Goal: Task Accomplishment & Management: Complete application form

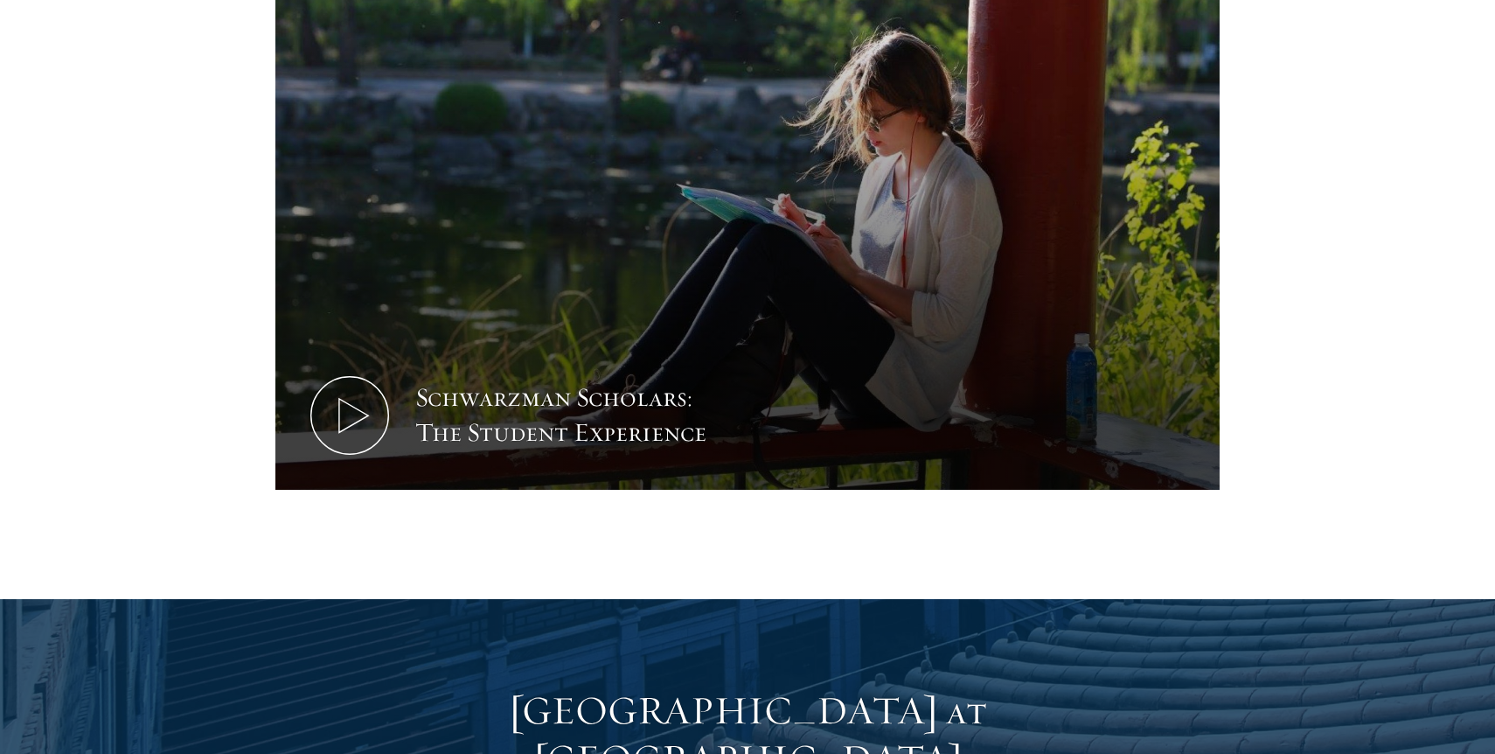
scroll to position [1162, 0]
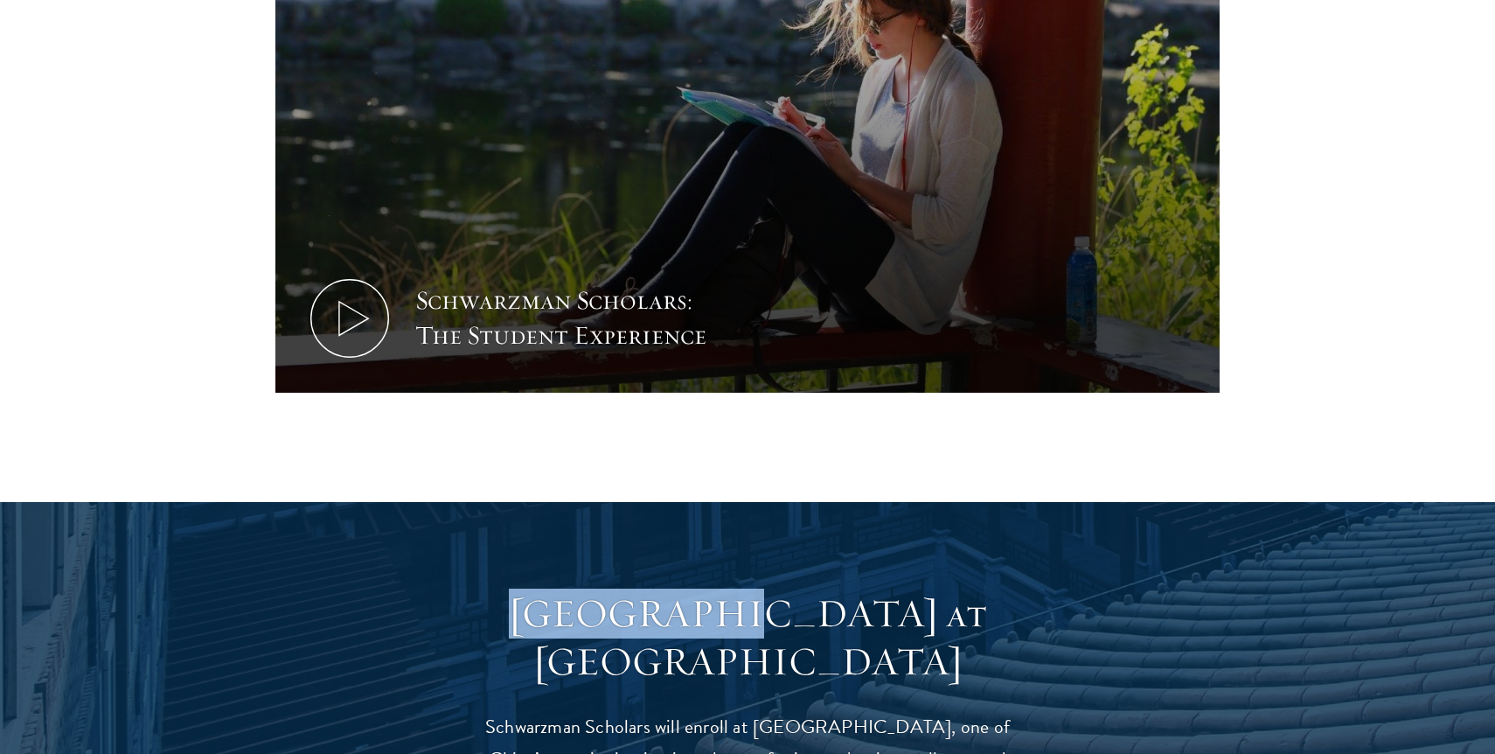
drag, startPoint x: 525, startPoint y: 575, endPoint x: 751, endPoint y: 581, distance: 226.5
click at [751, 589] on h3 "Schwarzman College at Tsinghua University" at bounding box center [747, 638] width 542 height 98
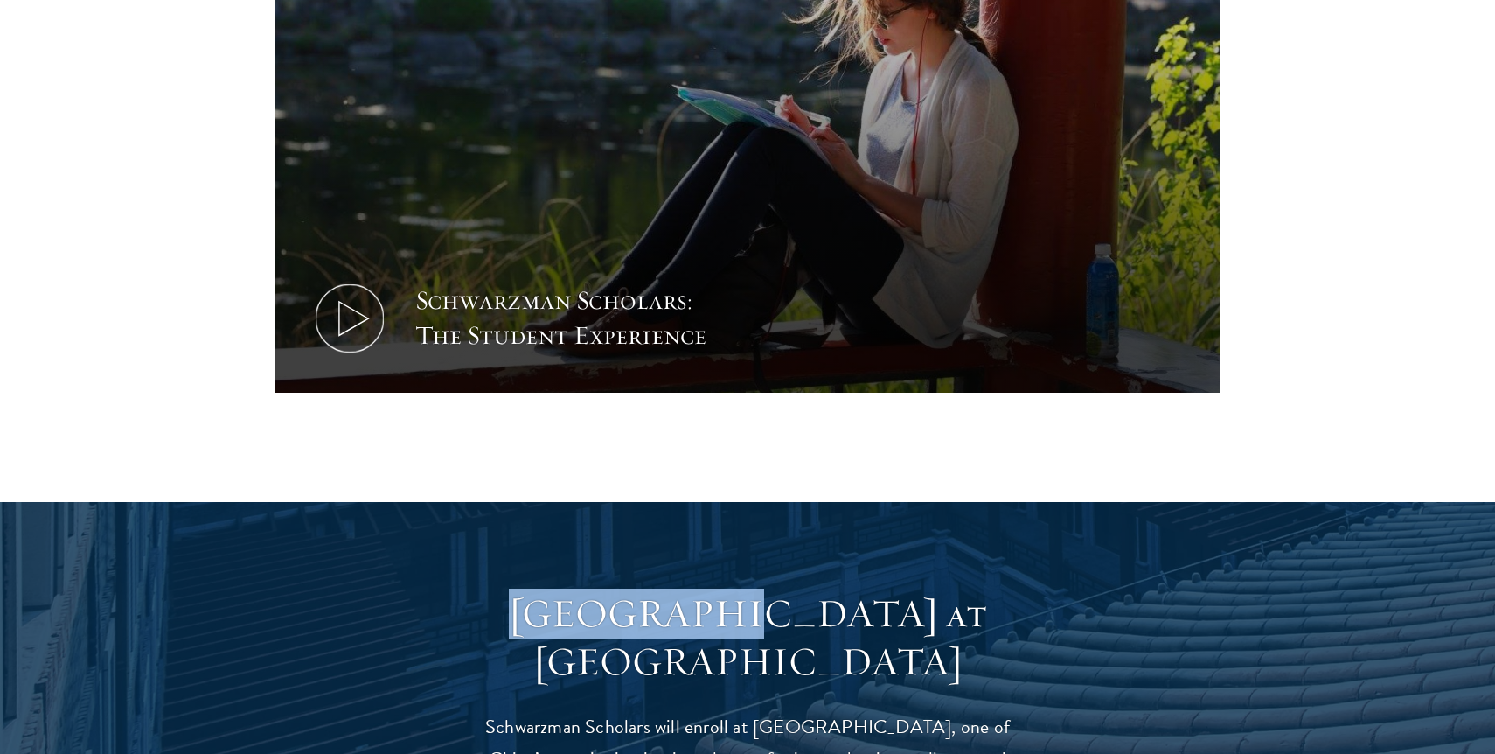
copy h3 "Schwarzman"
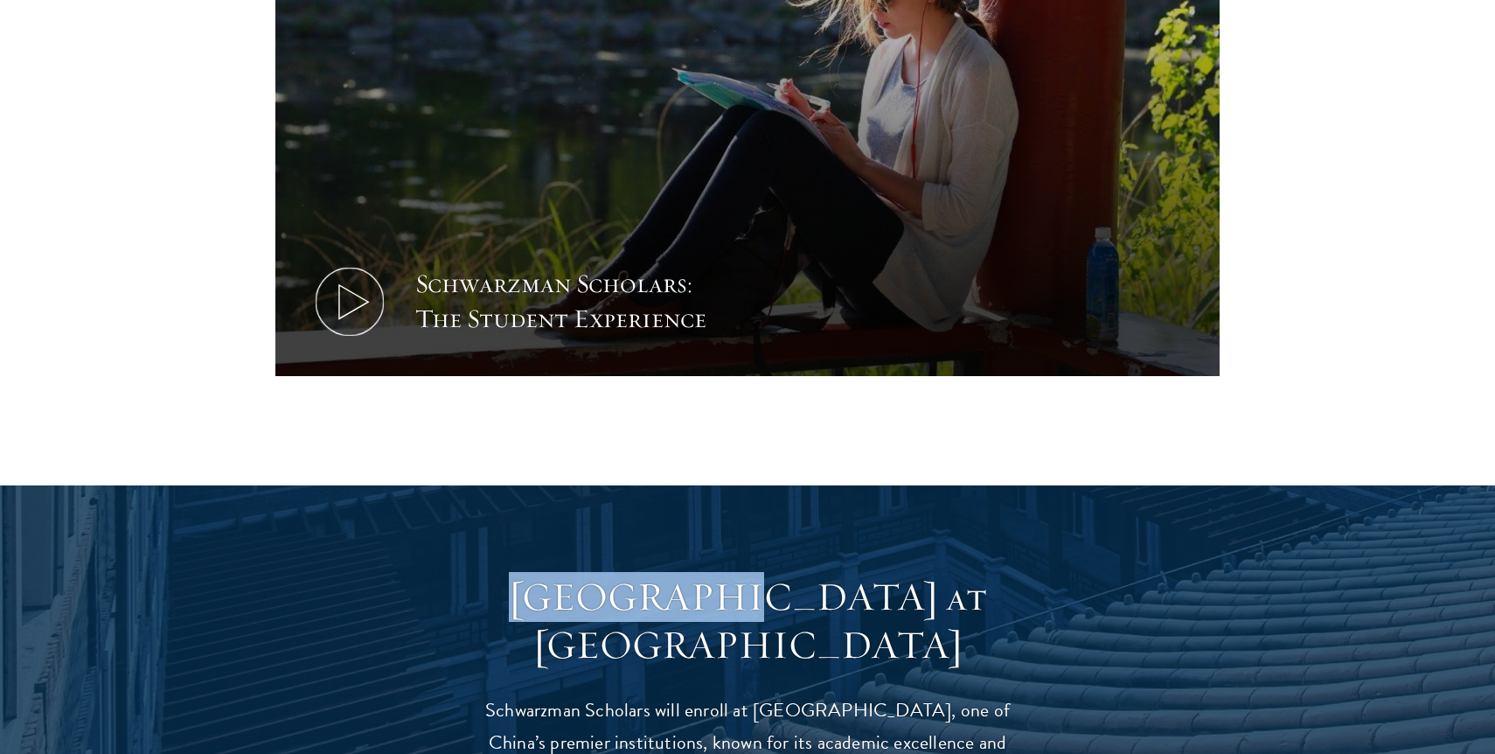
scroll to position [1180, 0]
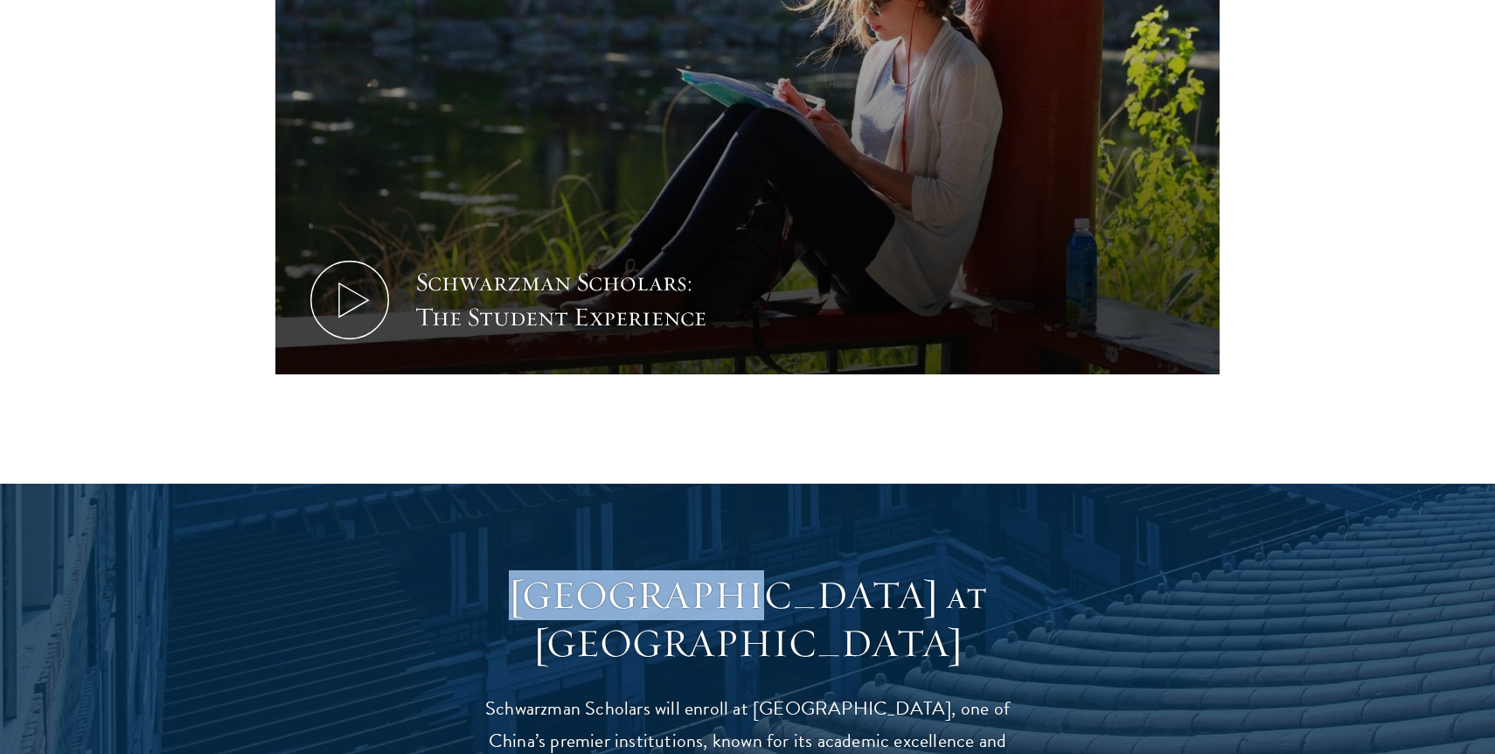
drag, startPoint x: 563, startPoint y: 615, endPoint x: 930, endPoint y: 620, distance: 367.2
click at [931, 621] on h3 "Schwarzman College at Tsinghua University" at bounding box center [747, 620] width 542 height 98
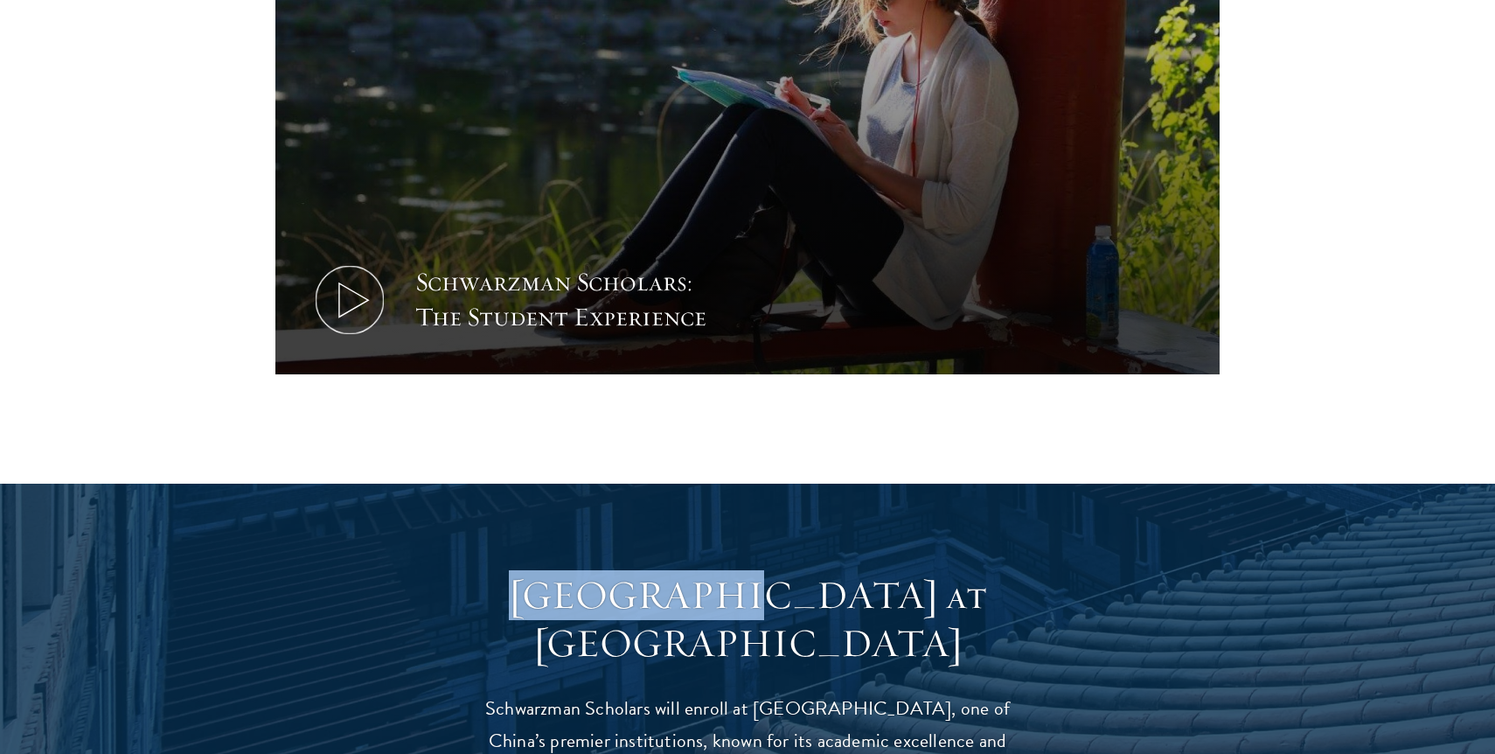
copy h3 "Tsinghua University"
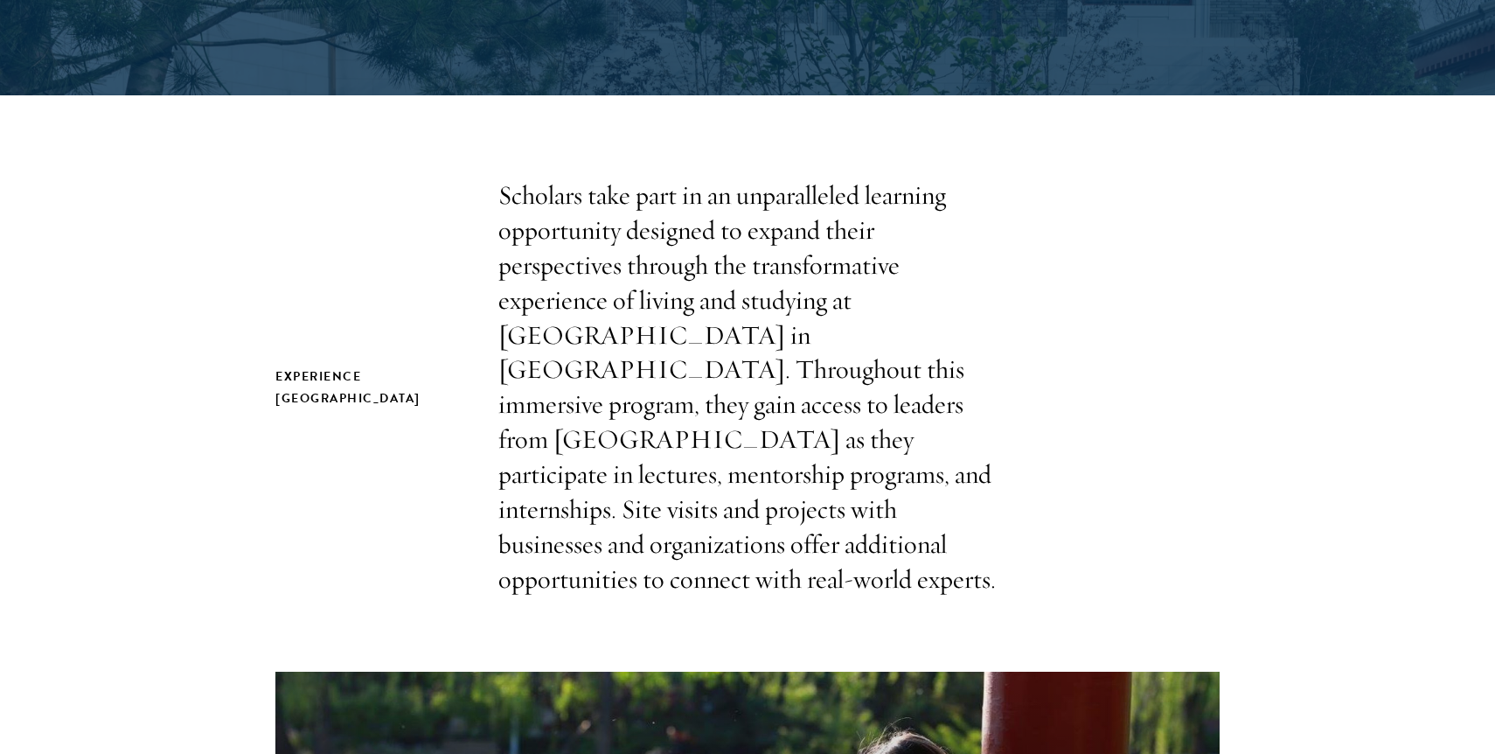
scroll to position [0, 0]
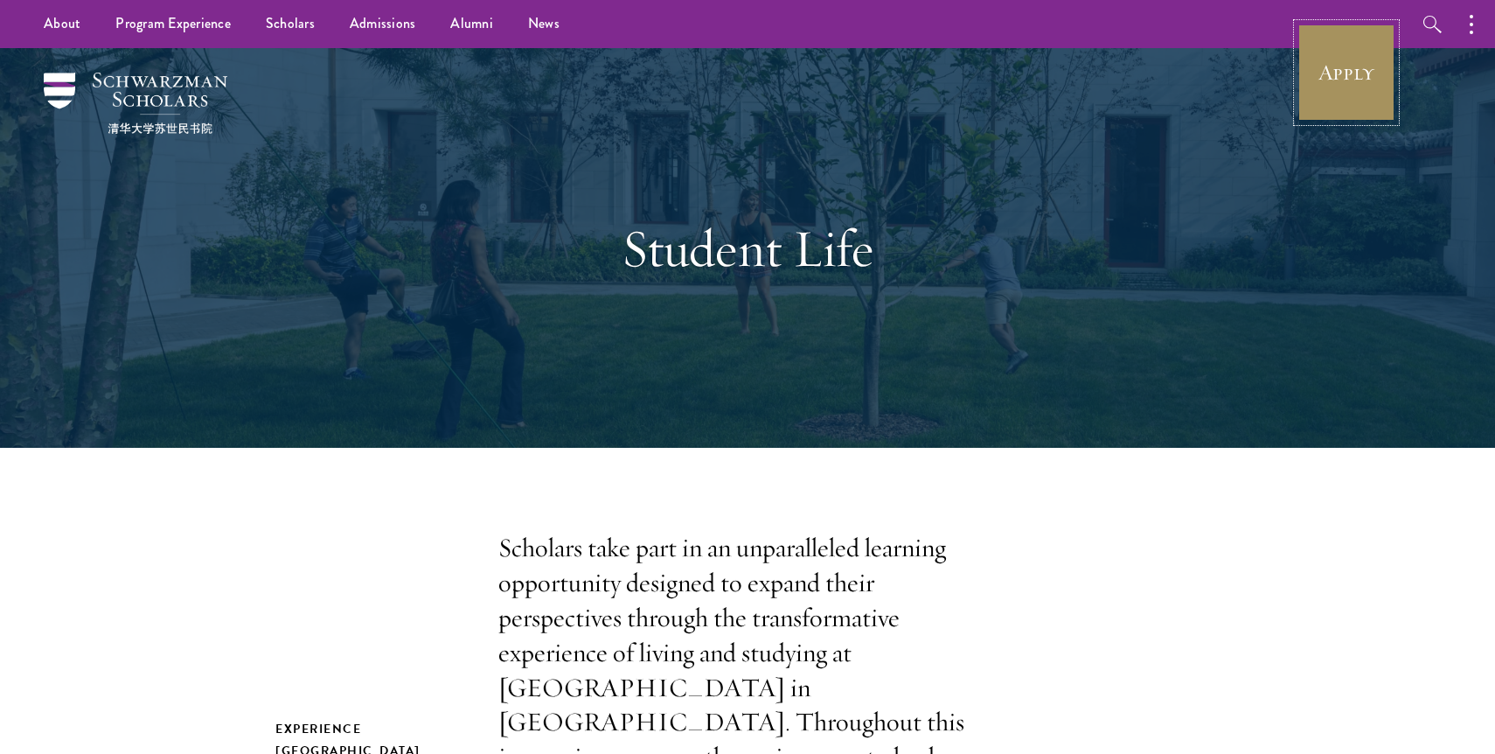
click at [1332, 96] on link "Apply" at bounding box center [1346, 73] width 98 height 98
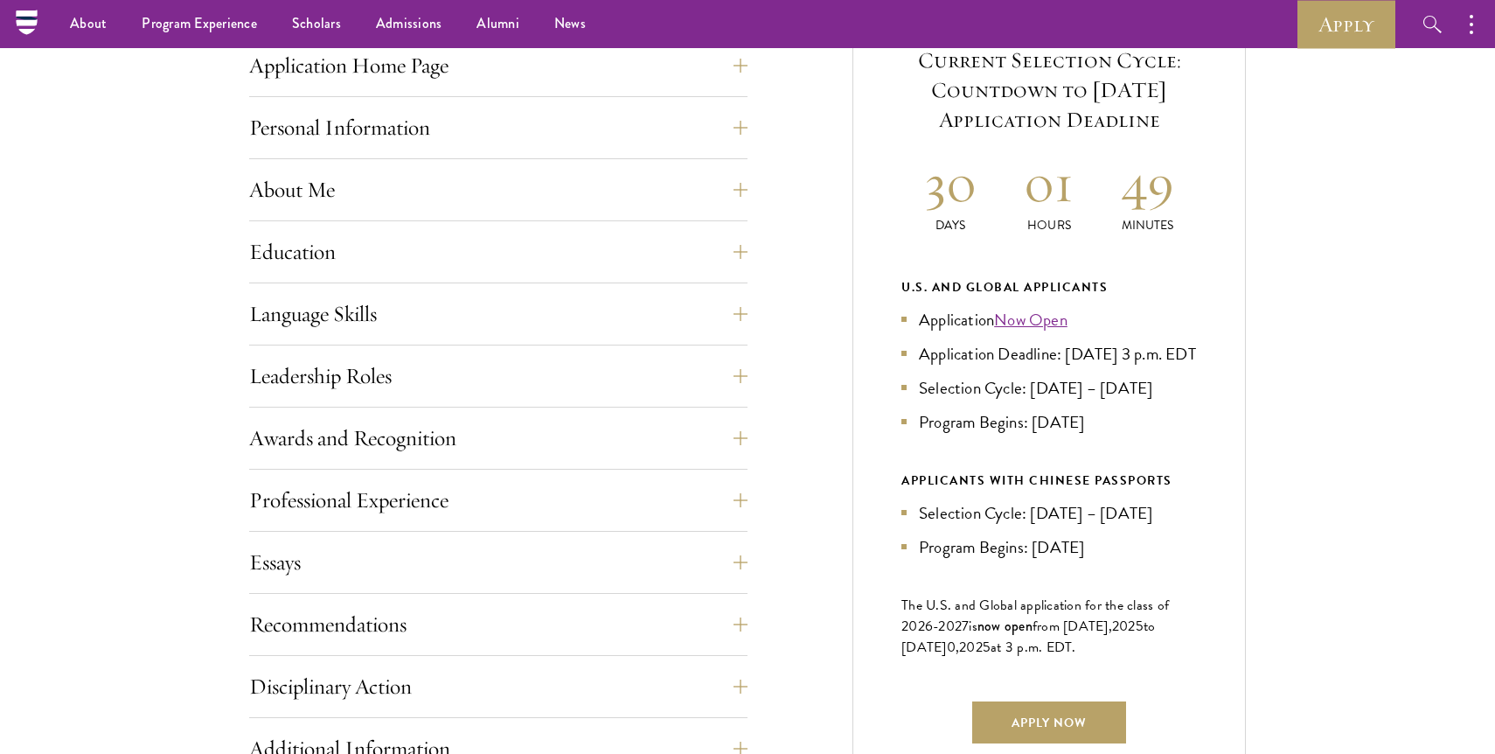
scroll to position [686, 0]
